Goal: Task Accomplishment & Management: Manage account settings

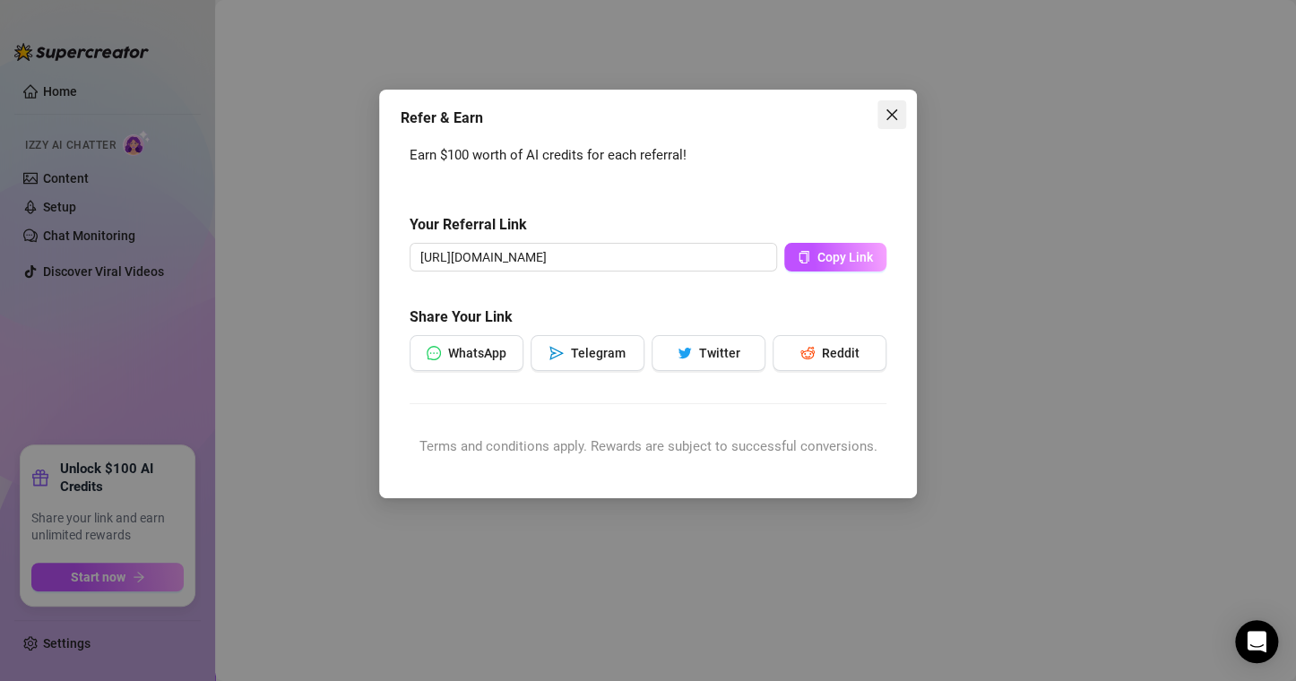
click at [889, 114] on icon "close" at bounding box center [892, 115] width 14 height 14
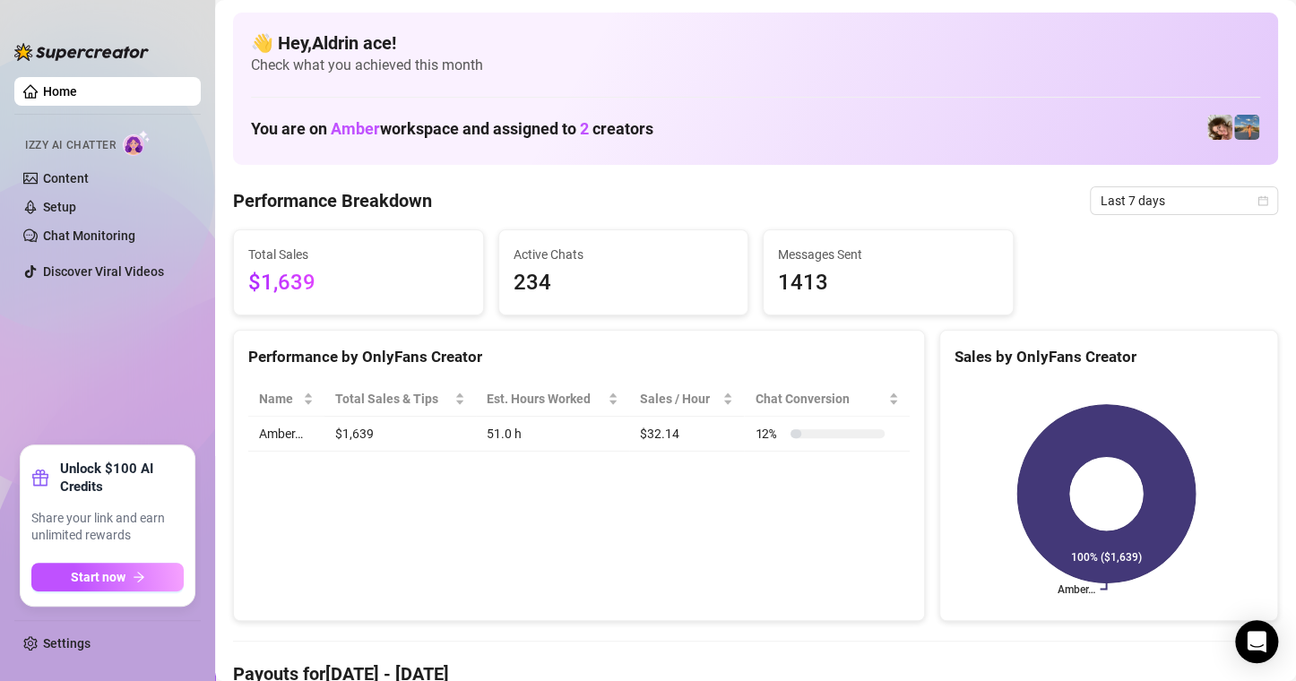
click at [51, 660] on ul "Settings" at bounding box center [107, 638] width 186 height 53
click at [52, 651] on link "Settings" at bounding box center [67, 643] width 48 height 14
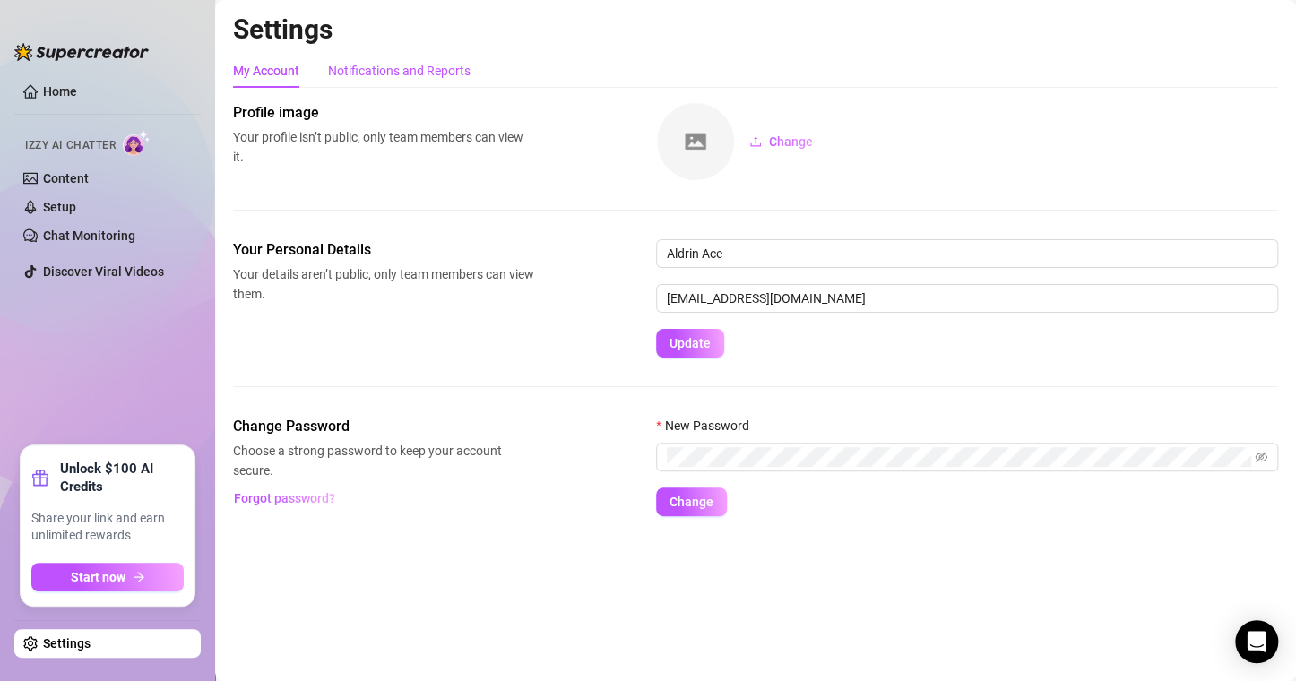
click at [431, 65] on div "Notifications and Reports" at bounding box center [399, 71] width 143 height 20
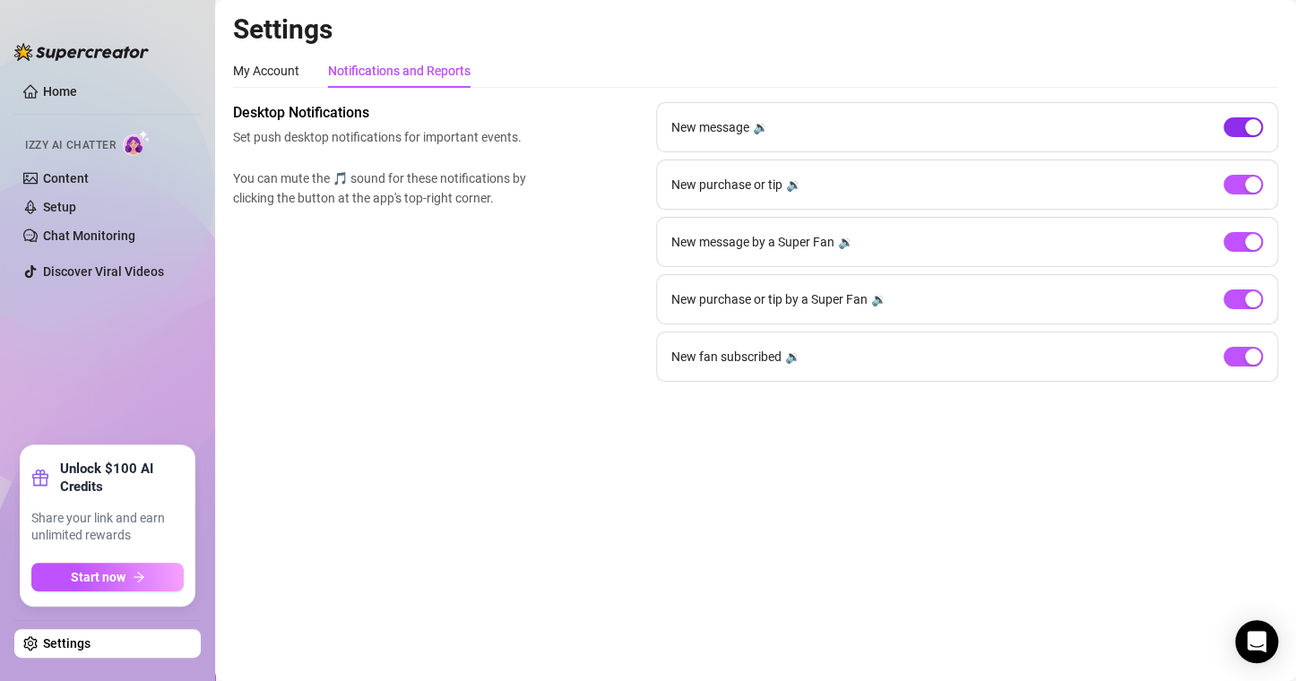
click at [1254, 128] on div "button" at bounding box center [1253, 127] width 16 height 16
click at [1240, 186] on span "button" at bounding box center [1243, 185] width 39 height 20
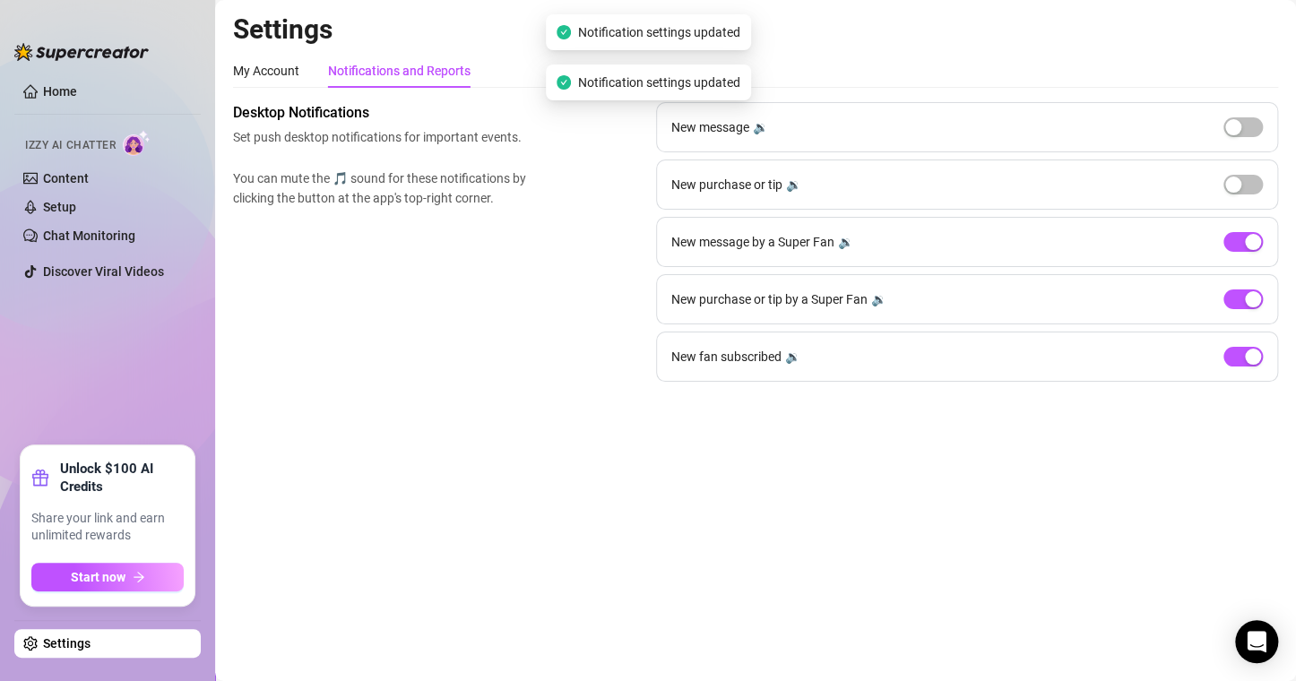
click at [1250, 246] on div "button" at bounding box center [1253, 242] width 16 height 16
click at [1249, 305] on div "button" at bounding box center [1253, 299] width 16 height 16
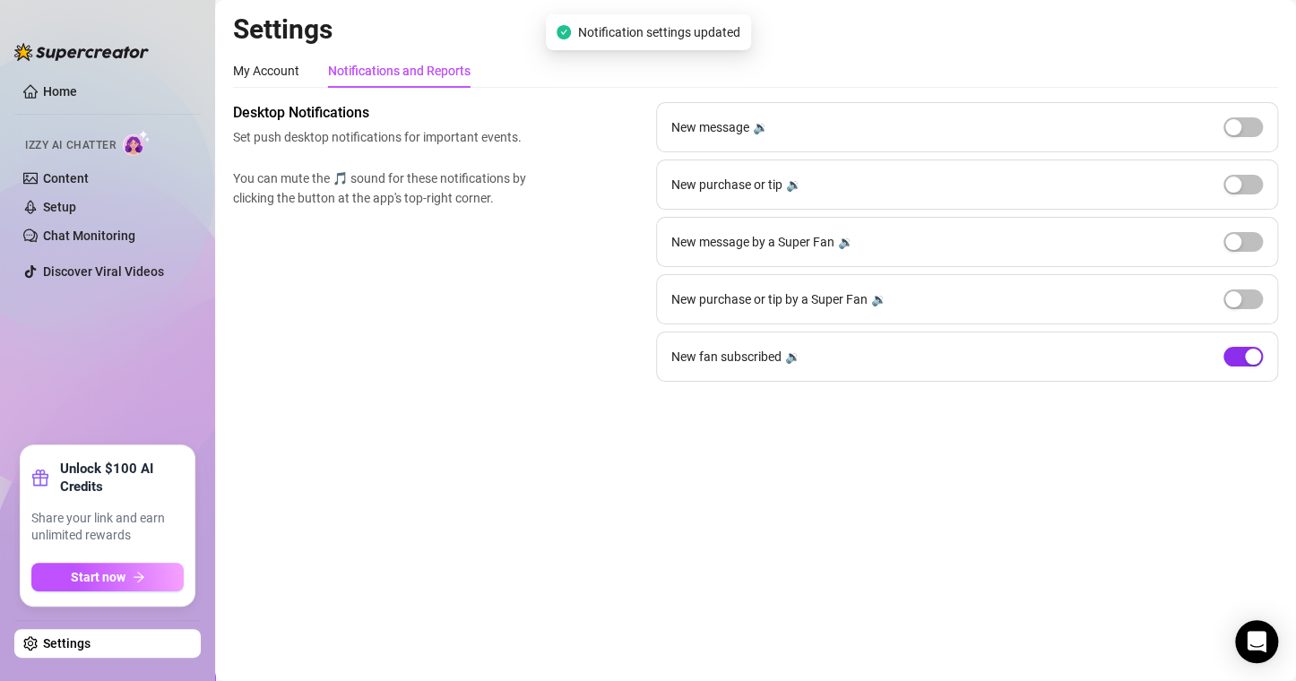
click at [1235, 369] on div "New fan subscribed 🔉" at bounding box center [967, 357] width 622 height 50
click at [1236, 358] on span "button" at bounding box center [1243, 357] width 39 height 20
